Goal: Use online tool/utility: Use online tool/utility

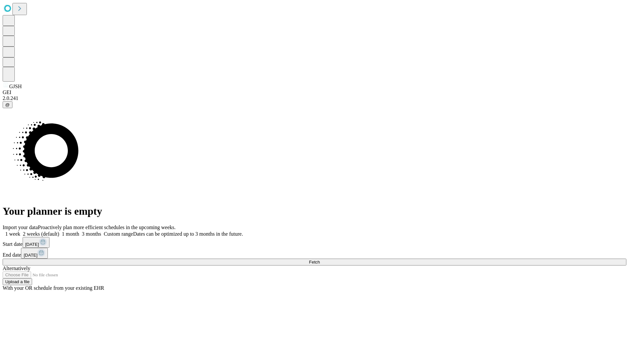
click at [320, 259] on span "Fetch" at bounding box center [314, 261] width 11 height 5
